Goal: Feedback & Contribution: Contribute content

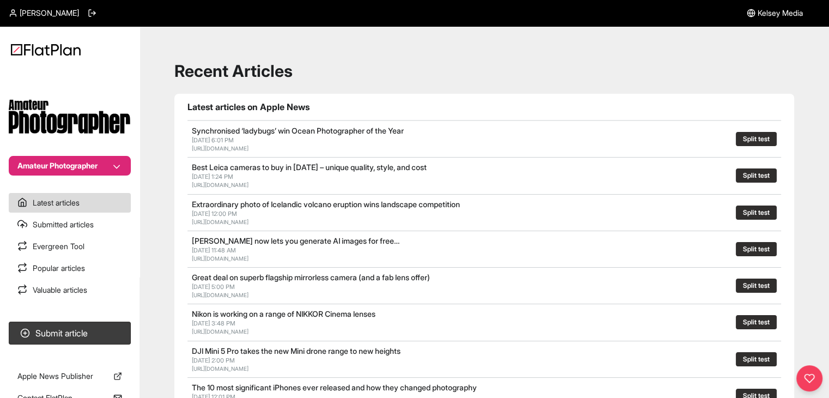
click at [87, 162] on button "Amateur Photographer" at bounding box center [70, 166] width 122 height 20
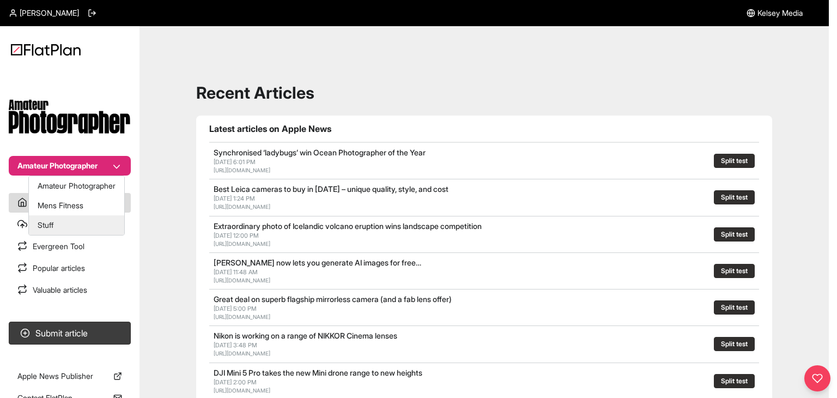
drag, startPoint x: 83, startPoint y: 205, endPoint x: 82, endPoint y: 219, distance: 13.6
click at [82, 219] on div "Amateur Photographer Mens Fitness Stuff" at bounding box center [76, 206] width 96 height 60
click at [82, 219] on button "Stuff" at bounding box center [76, 225] width 95 height 20
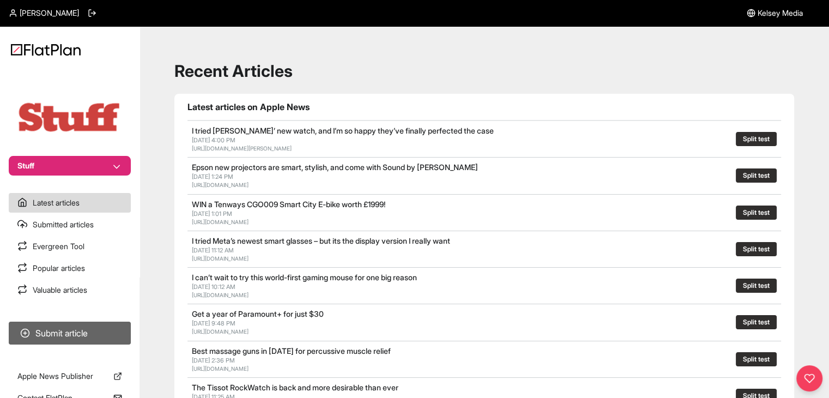
click at [85, 329] on button "Submit article" at bounding box center [70, 333] width 122 height 23
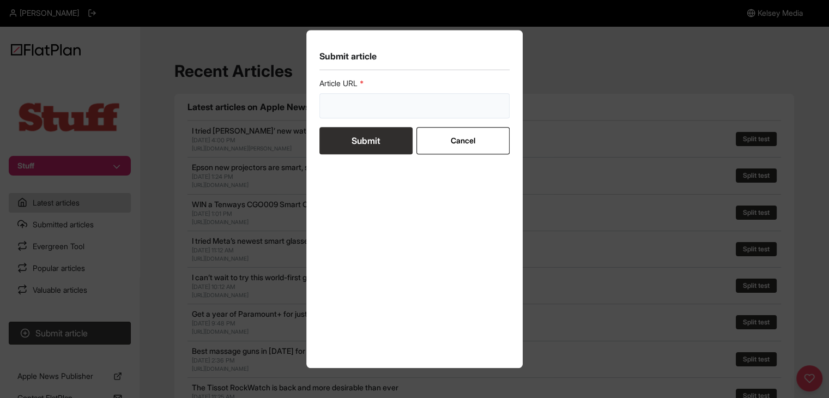
click at [347, 103] on input "url" at bounding box center [414, 105] width 191 height 25
paste input "https://www.stuff.tv/review/huawei-watch-gt-6-pro-review/"
type input "https://www.stuff.tv/review/huawei-watch-gt-6-pro-review/"
click at [355, 142] on button "Submit" at bounding box center [365, 140] width 93 height 27
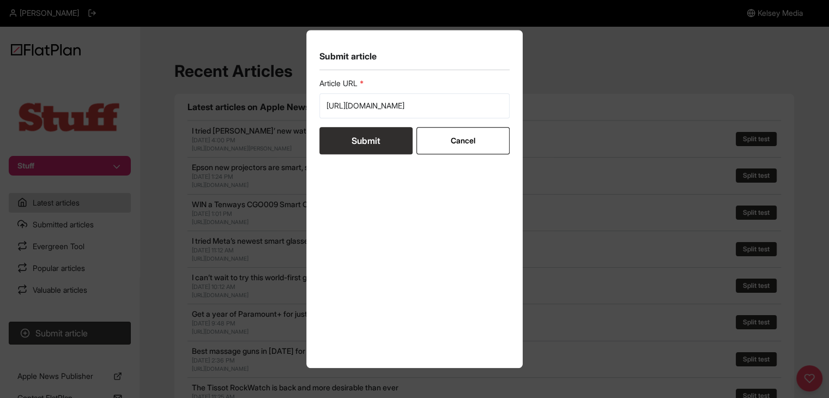
scroll to position [0, 0]
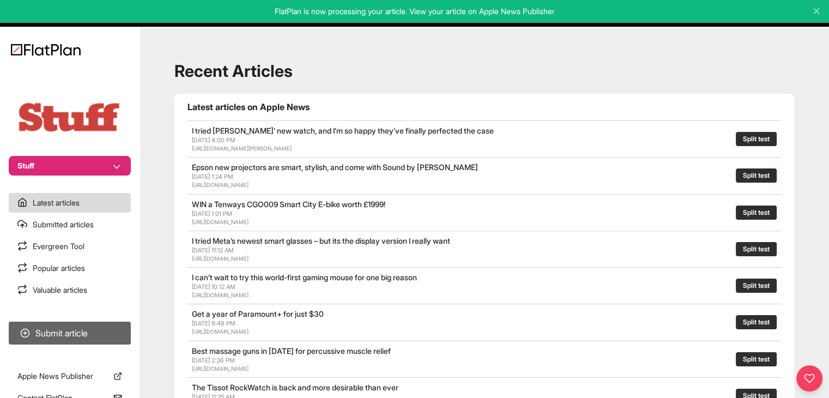
click at [74, 323] on button "Submit article" at bounding box center [70, 333] width 122 height 23
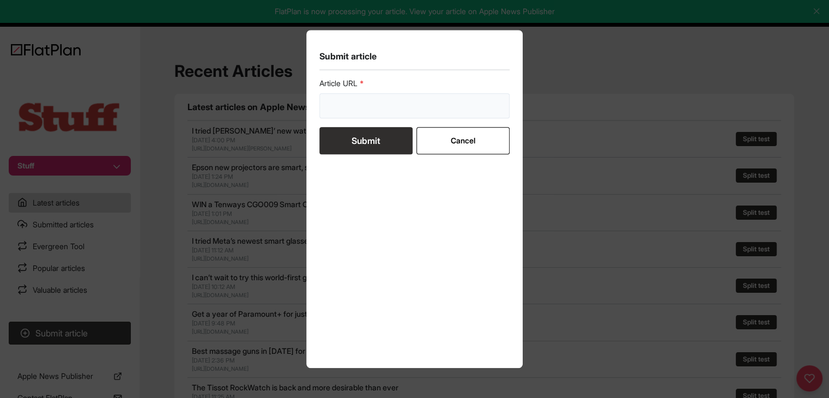
click at [371, 111] on input "url" at bounding box center [414, 105] width 191 height 25
paste input "https://www.stuff.tv/review/acer-predator-triton-14-ai-review/"
type input "https://www.stuff.tv/review/acer-predator-triton-14-ai-review/"
click at [364, 134] on button "Submit" at bounding box center [365, 140] width 93 height 27
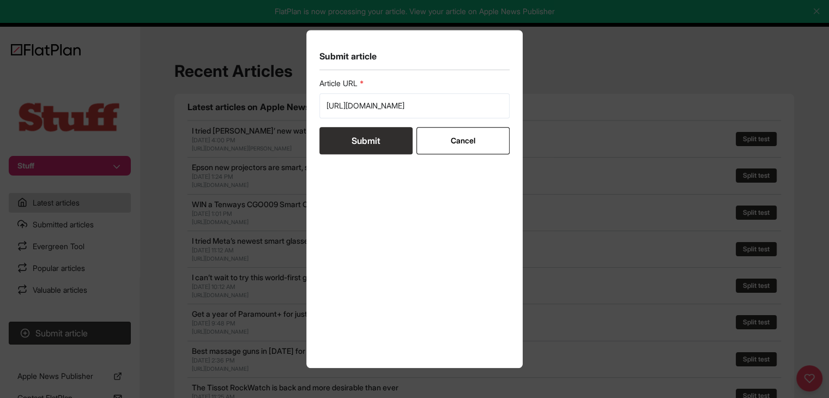
scroll to position [0, 0]
